Goal: Find specific page/section: Find specific page/section

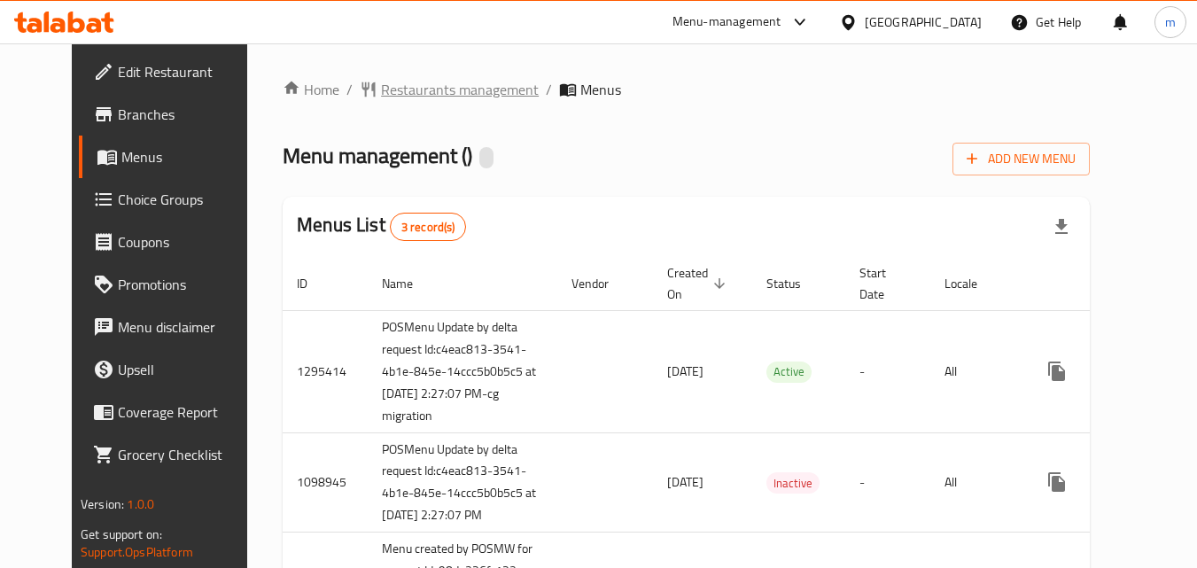
click at [402, 87] on span "Restaurants management" at bounding box center [460, 89] width 158 height 21
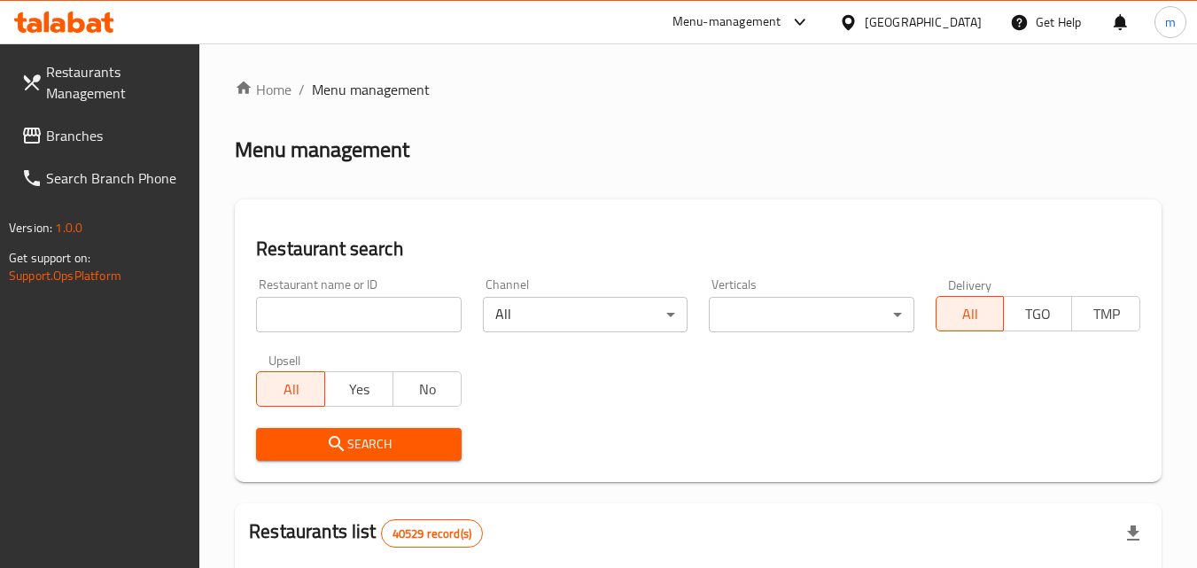
click at [335, 319] on input "search" at bounding box center [358, 314] width 205 height 35
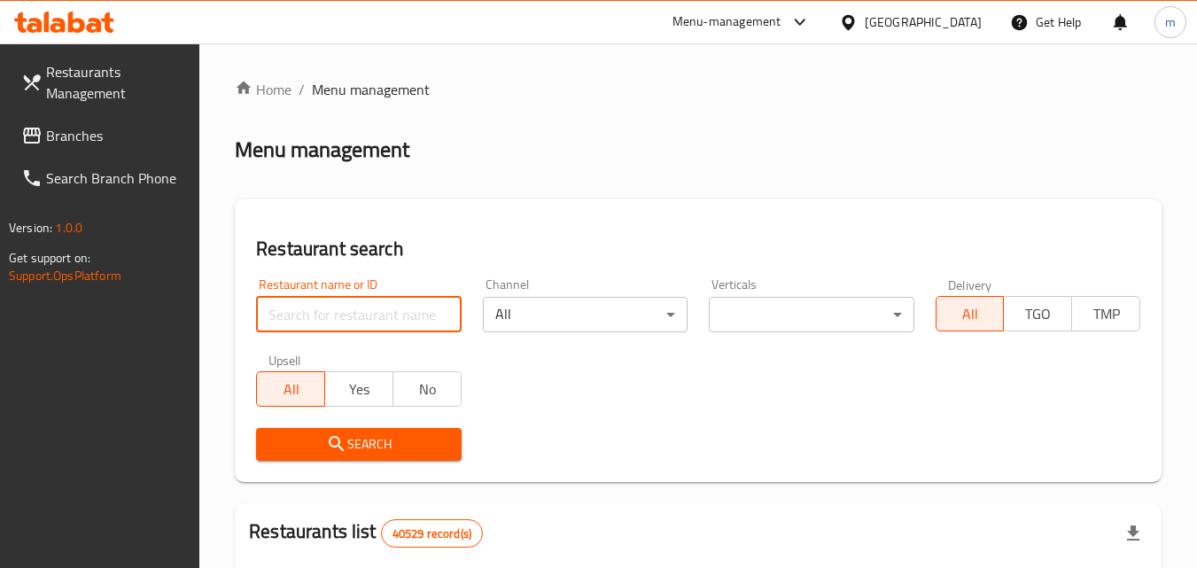
paste input "612513"
type input "612513"
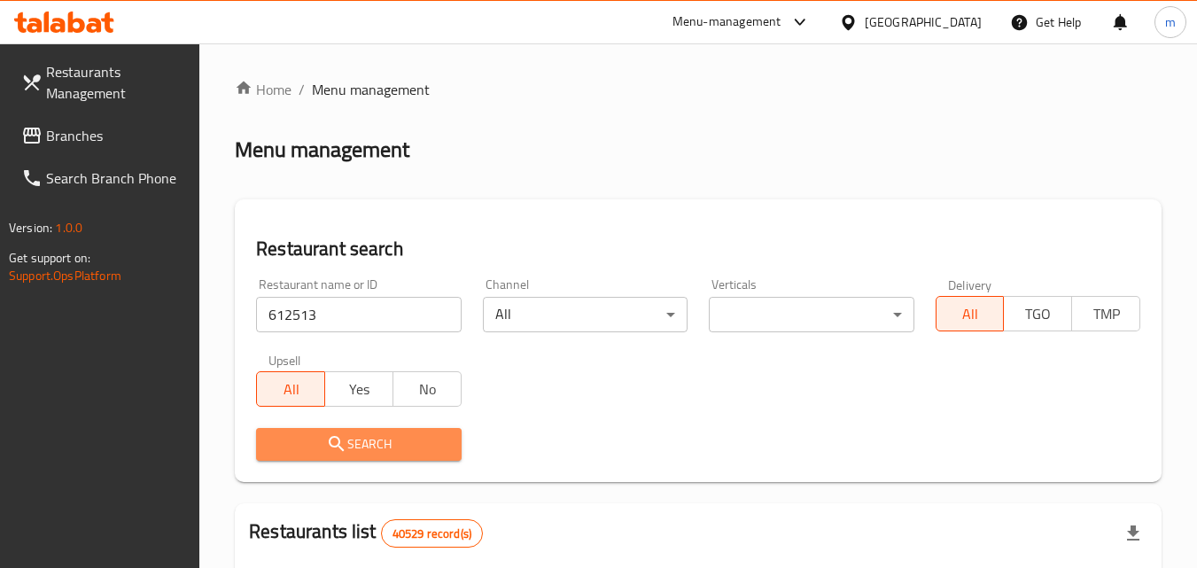
click at [371, 431] on button "Search" at bounding box center [358, 444] width 205 height 33
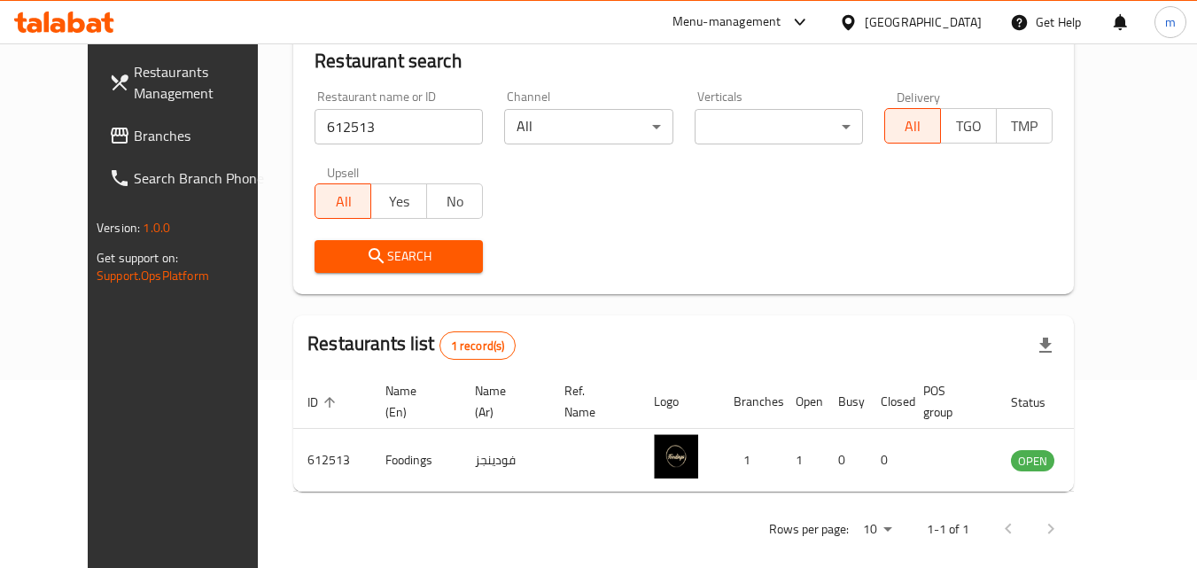
scroll to position [207, 0]
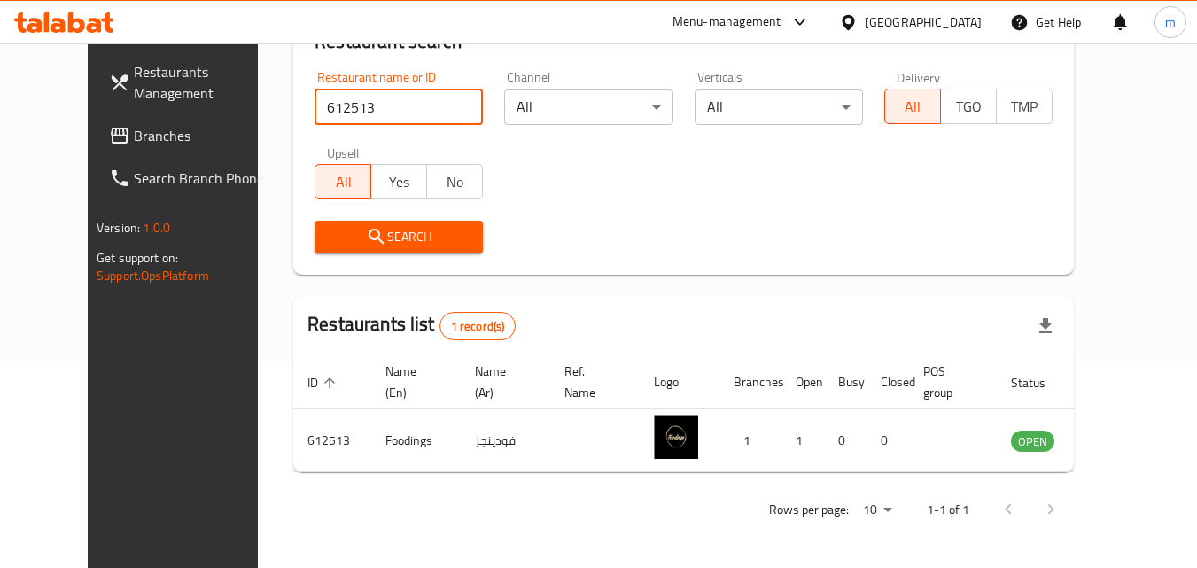
click at [356, 106] on input "612513" at bounding box center [398, 106] width 168 height 35
click at [146, 138] on span "Branches" at bounding box center [204, 135] width 140 height 21
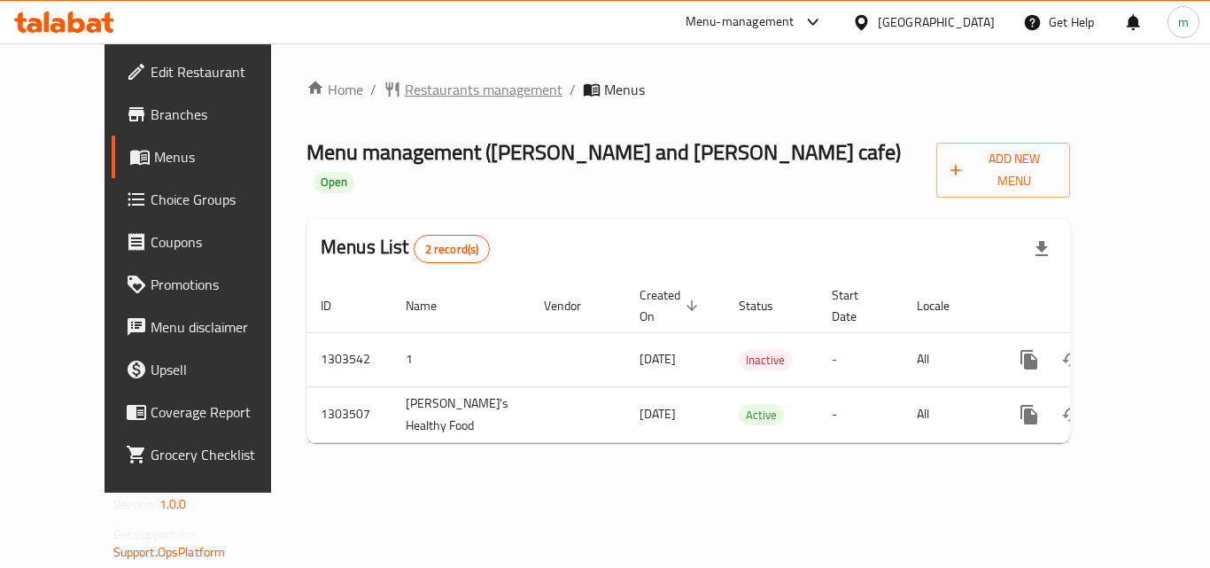
click at [425, 83] on span "Restaurants management" at bounding box center [484, 89] width 158 height 21
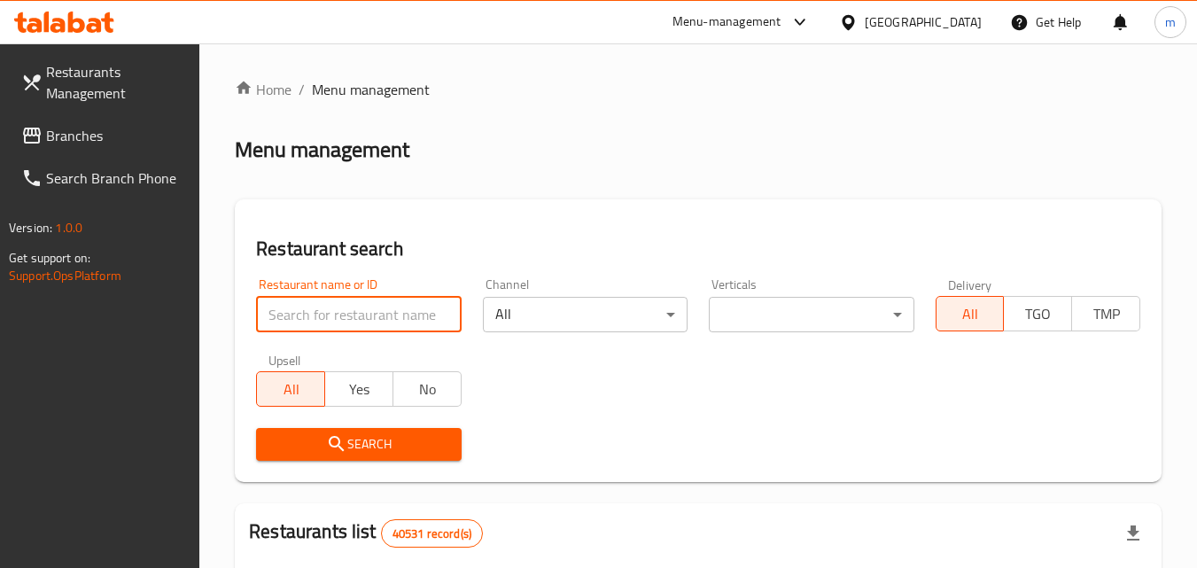
click at [391, 322] on input "search" at bounding box center [358, 314] width 205 height 35
paste input "702421"
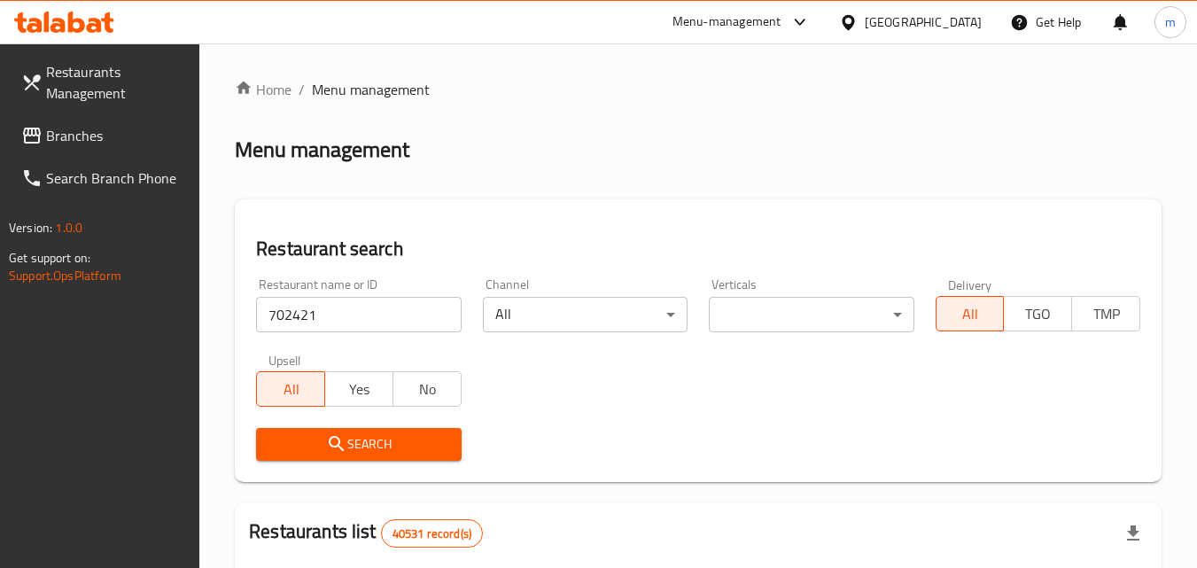
click at [360, 455] on button "Search" at bounding box center [358, 444] width 205 height 33
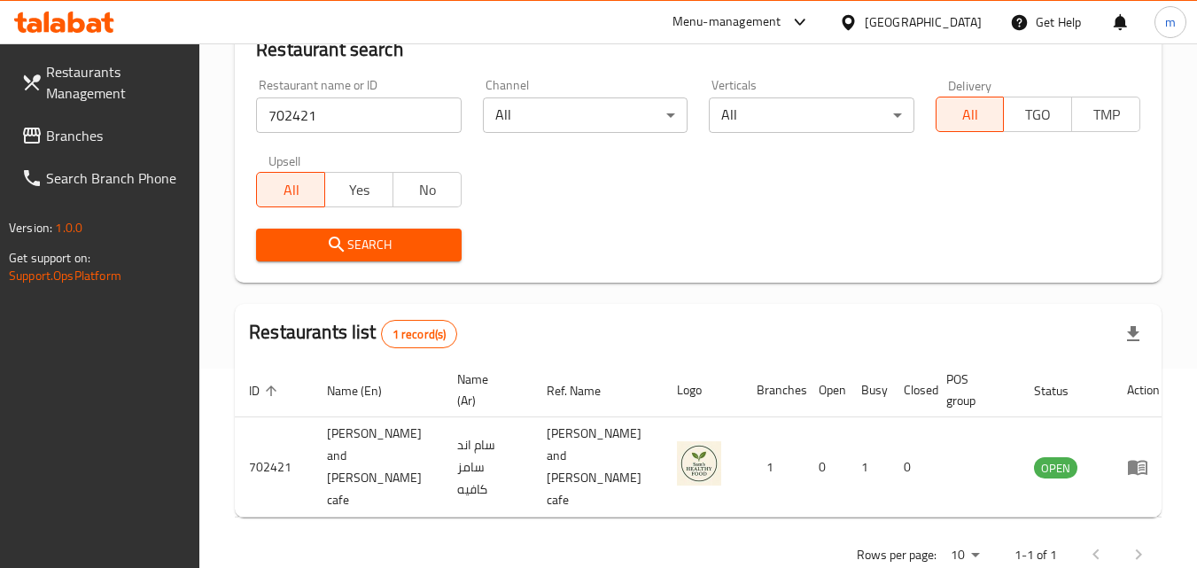
scroll to position [207, 0]
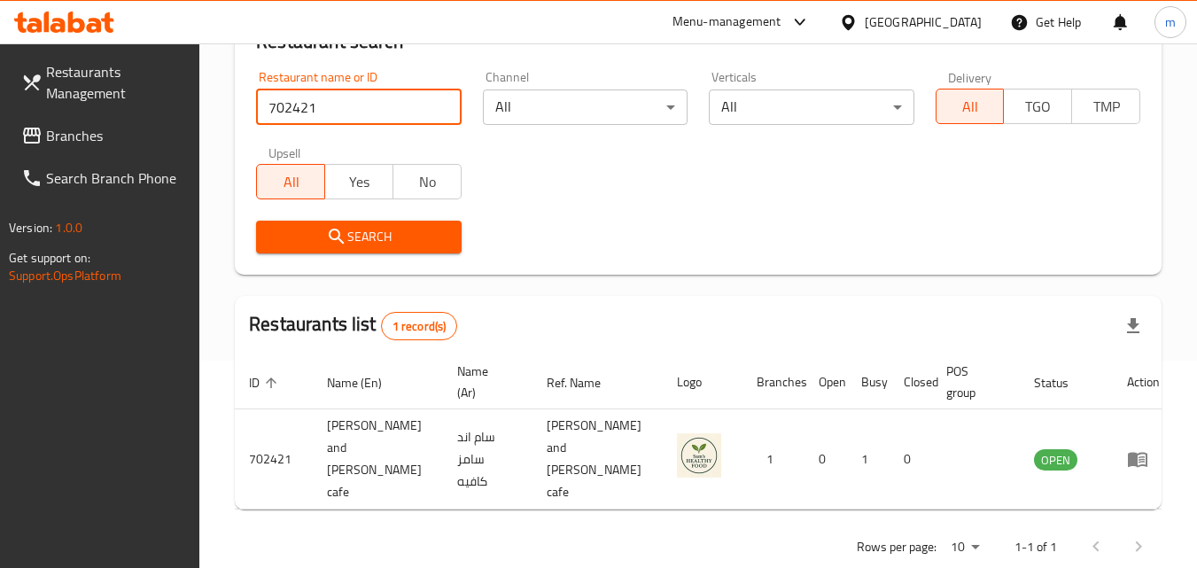
click at [328, 112] on input "702421" at bounding box center [358, 106] width 205 height 35
paste input "71793"
type input "771793"
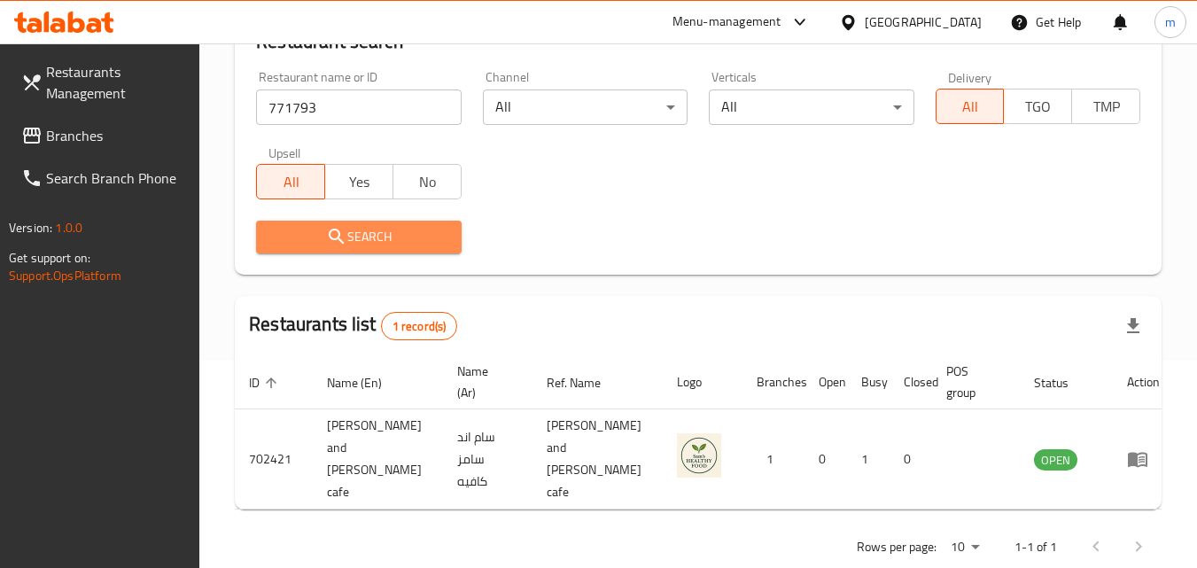
click at [354, 240] on span "Search" at bounding box center [358, 237] width 176 height 22
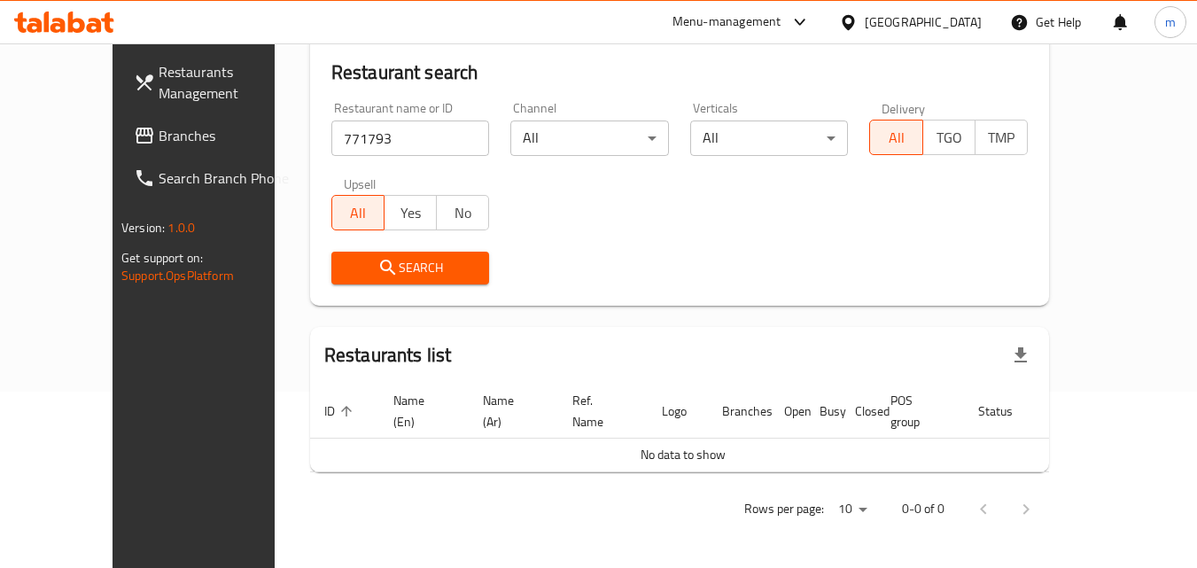
scroll to position [156, 0]
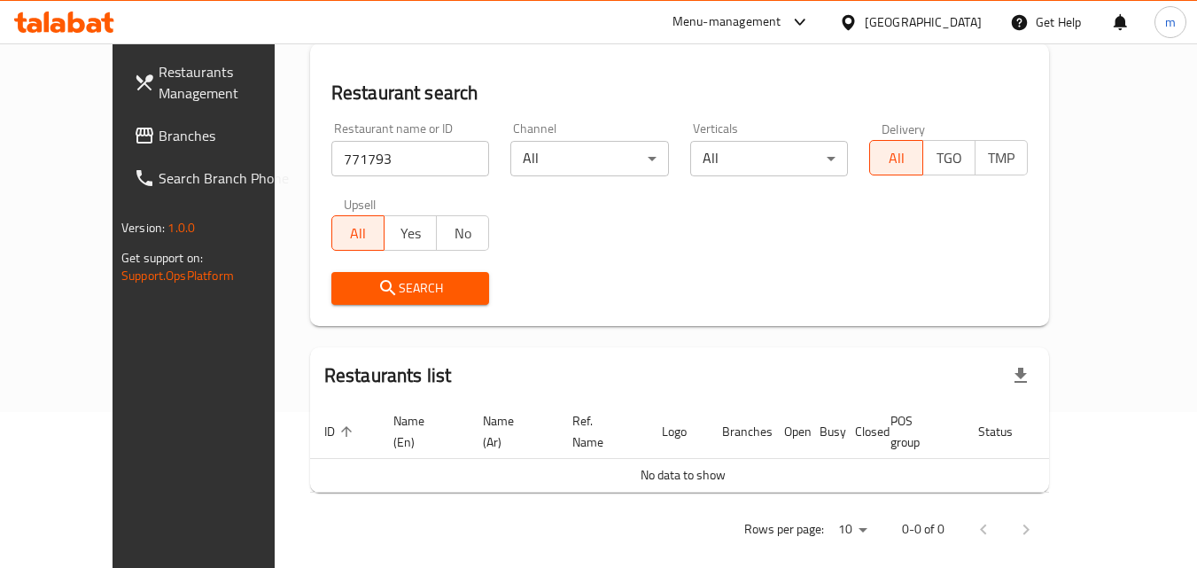
click at [159, 133] on span "Branches" at bounding box center [229, 135] width 140 height 21
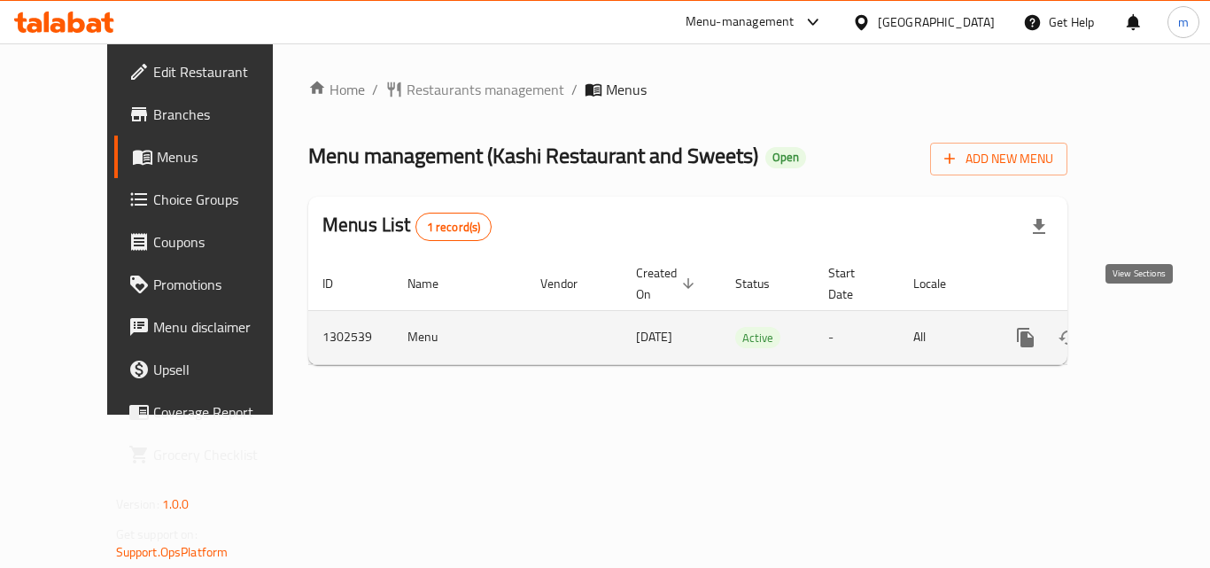
click at [1143, 327] on icon "enhanced table" at bounding box center [1153, 337] width 21 height 21
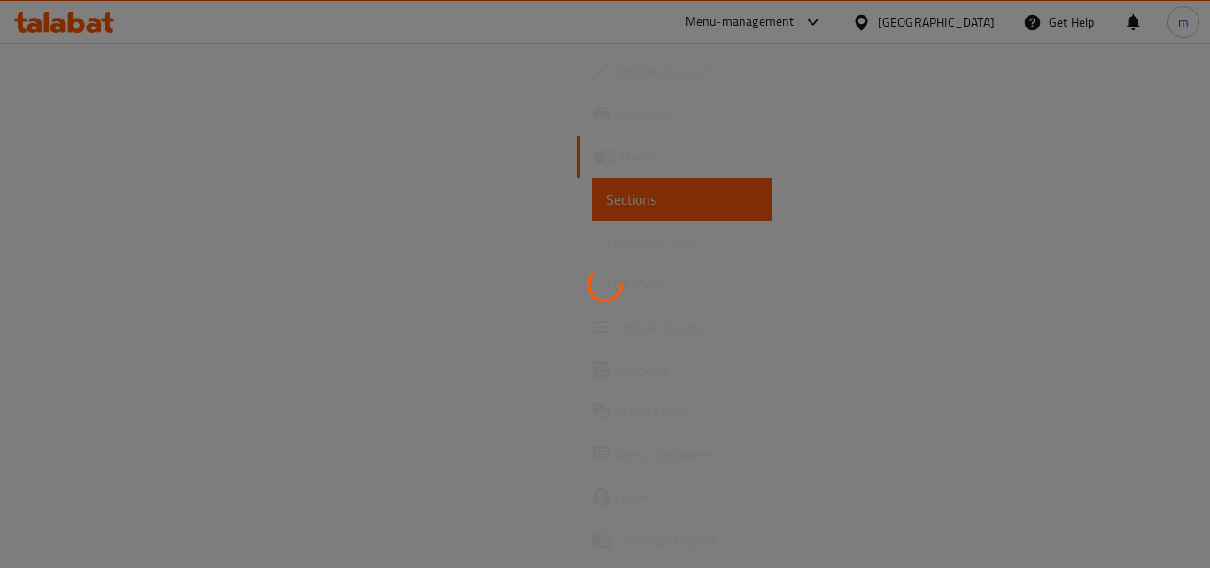
click at [125, 156] on div at bounding box center [605, 284] width 1210 height 568
click at [147, 159] on div at bounding box center [605, 284] width 1210 height 568
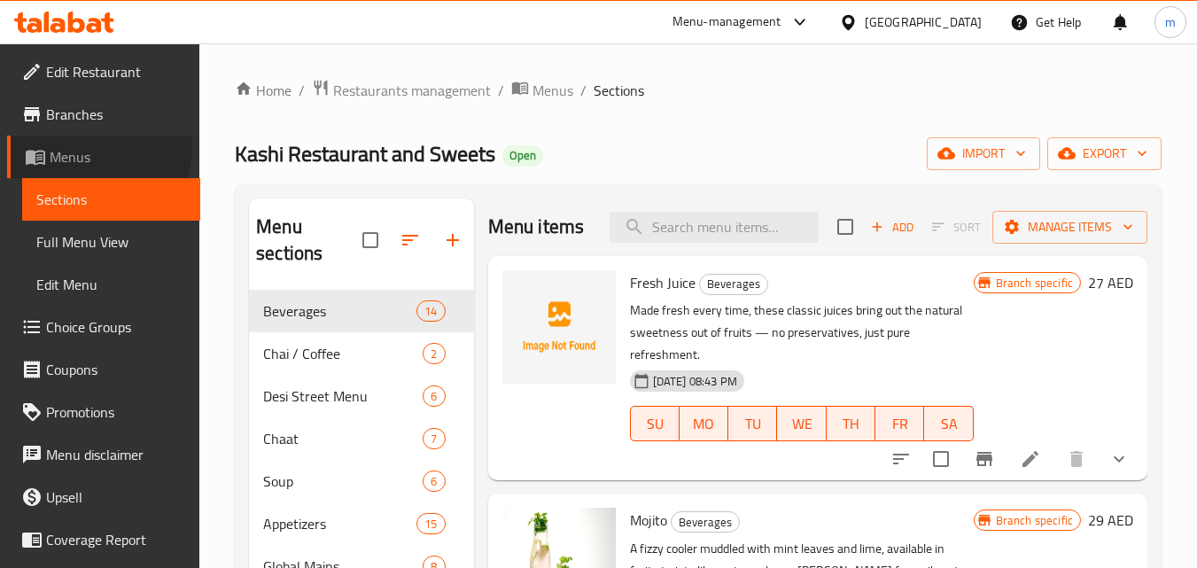
click at [59, 146] on span "Menus" at bounding box center [118, 156] width 136 height 21
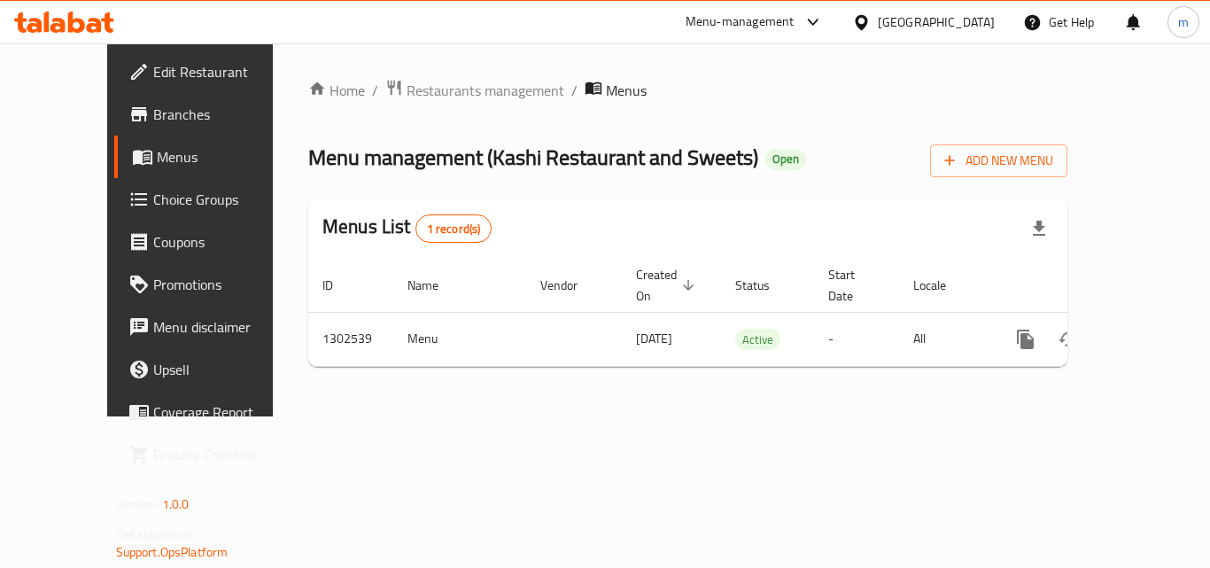
click at [157, 152] on span "Menus" at bounding box center [226, 156] width 138 height 21
click at [407, 82] on span "Restaurants management" at bounding box center [486, 90] width 158 height 21
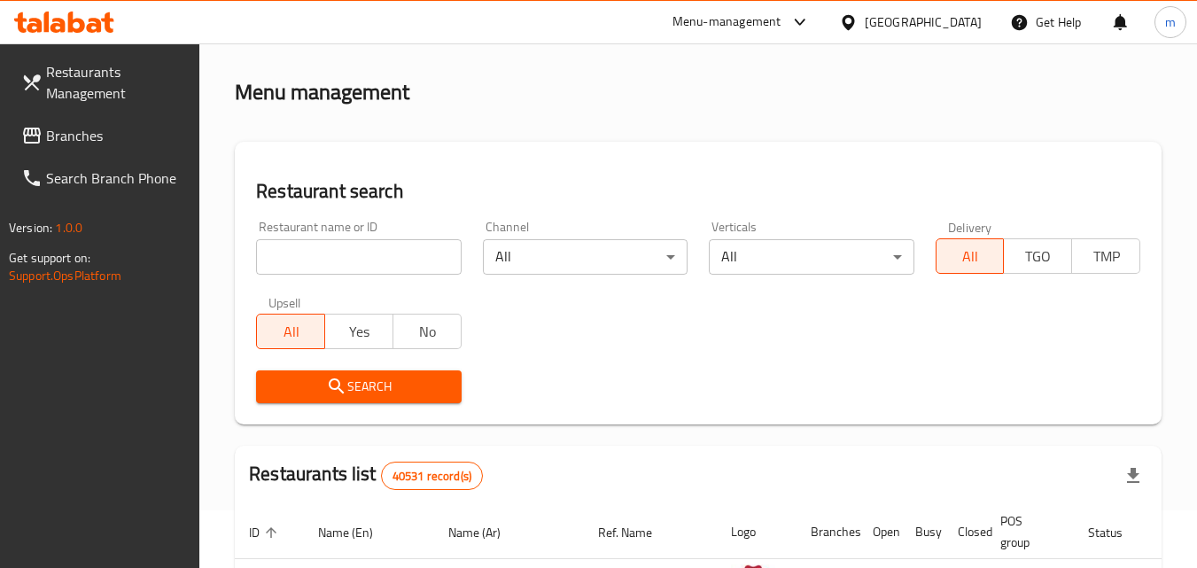
scroll to position [89, 0]
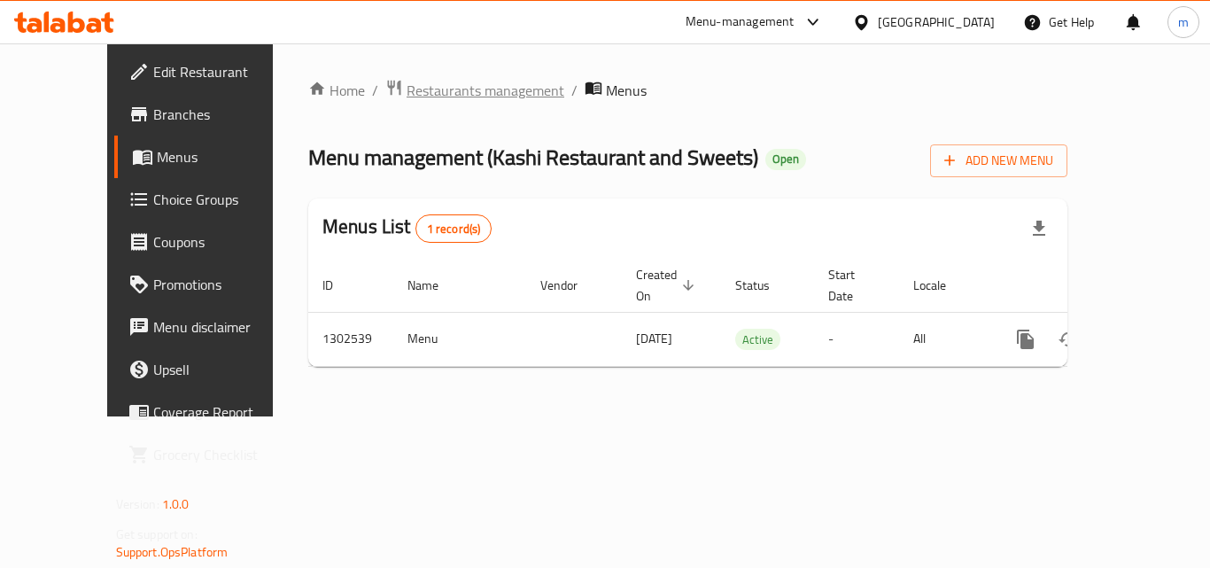
click at [407, 82] on span "Restaurants management" at bounding box center [486, 90] width 158 height 21
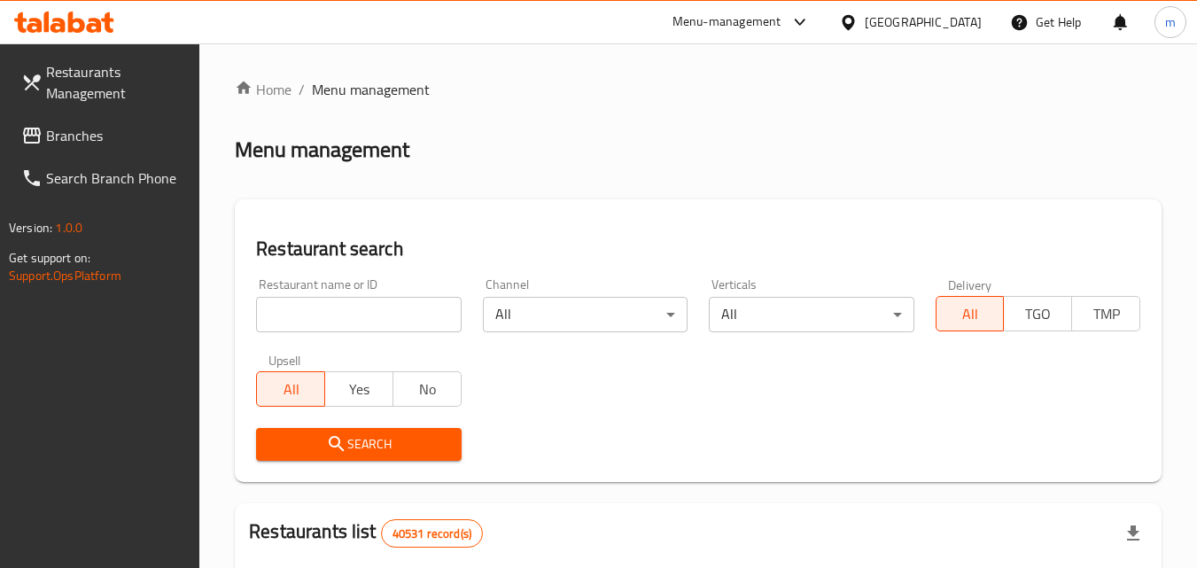
click at [360, 306] on input "search" at bounding box center [358, 314] width 205 height 35
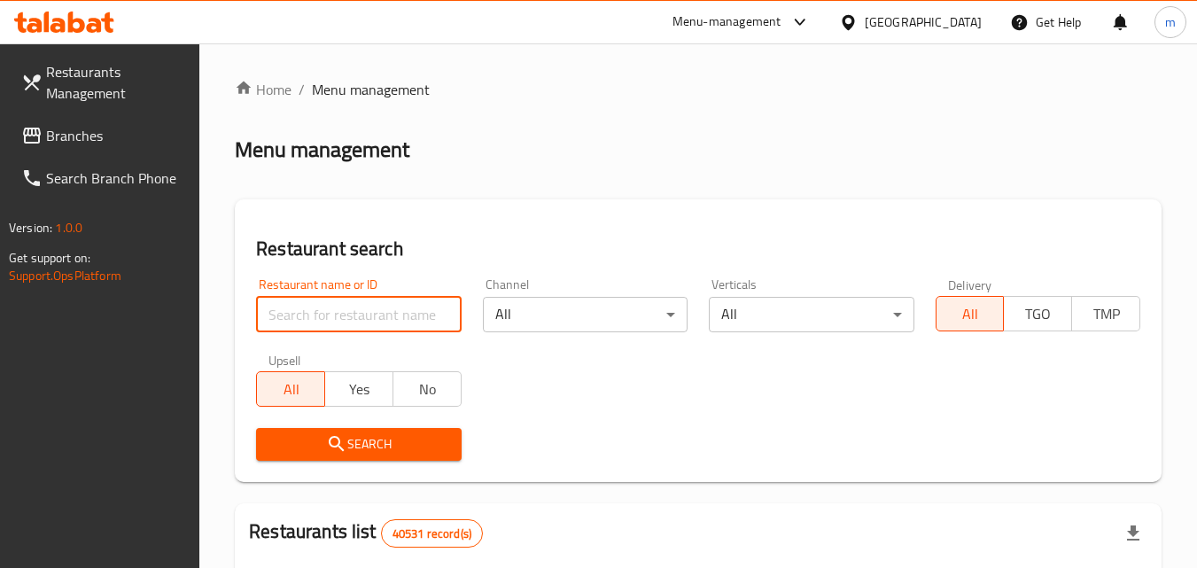
paste input "702449"
type input "702449"
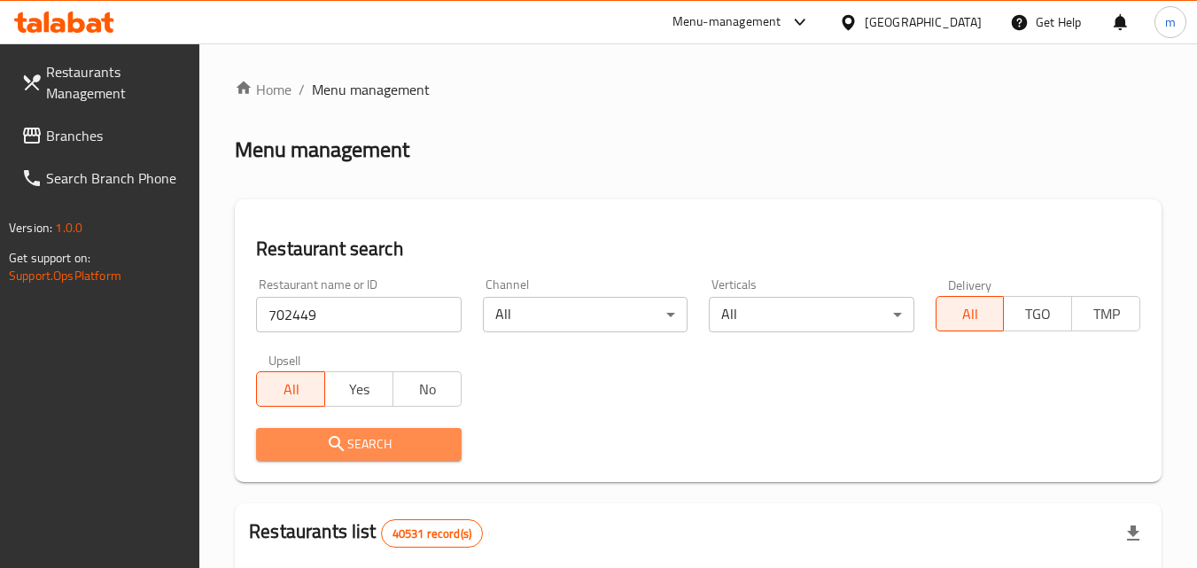
click at [348, 446] on span "Search" at bounding box center [358, 444] width 176 height 22
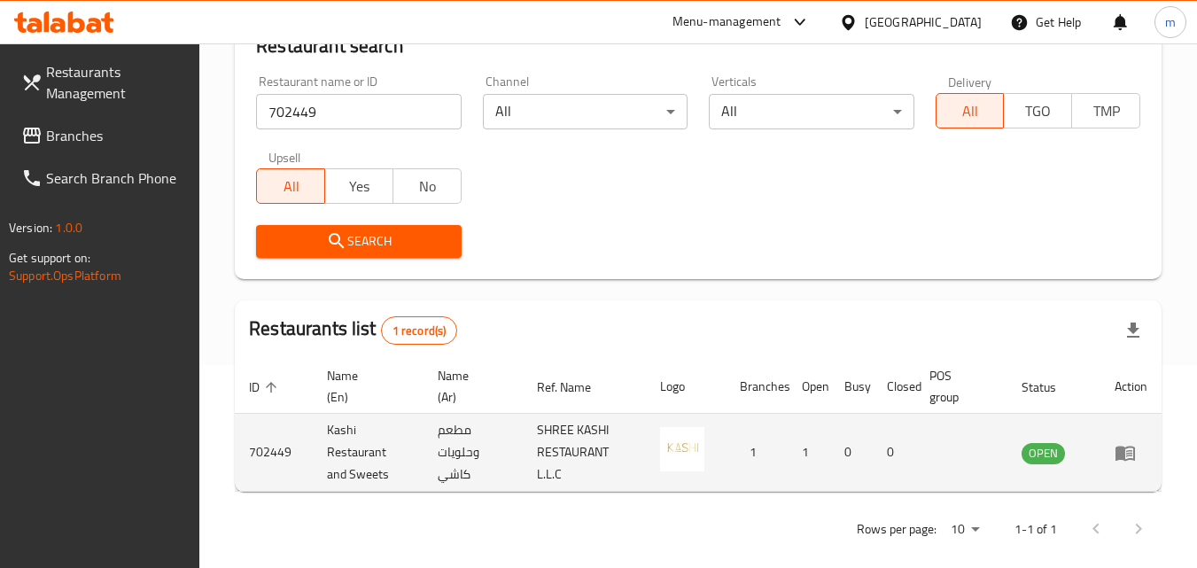
scroll to position [222, 0]
